Goal: Find specific page/section: Find specific page/section

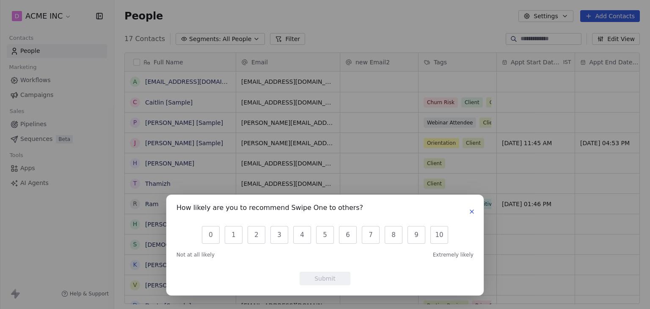
scroll to position [265, 529]
click at [475, 212] on icon "button" at bounding box center [471, 211] width 7 height 7
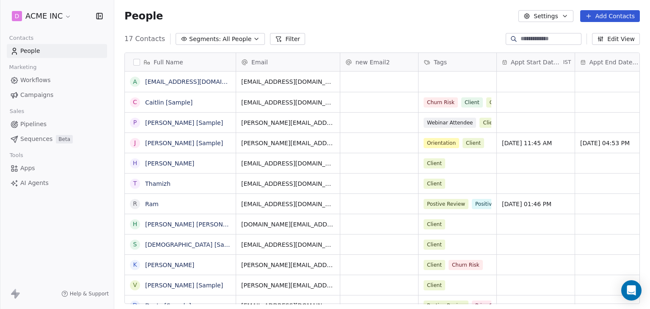
click at [46, 84] on span "Workflows" at bounding box center [35, 80] width 30 height 9
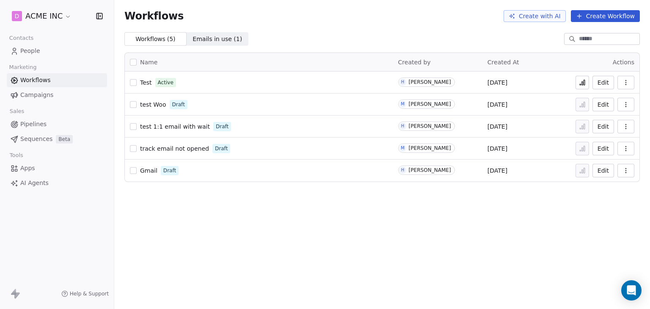
click at [583, 83] on icon at bounding box center [582, 82] width 7 height 7
